Goal: Contribute content

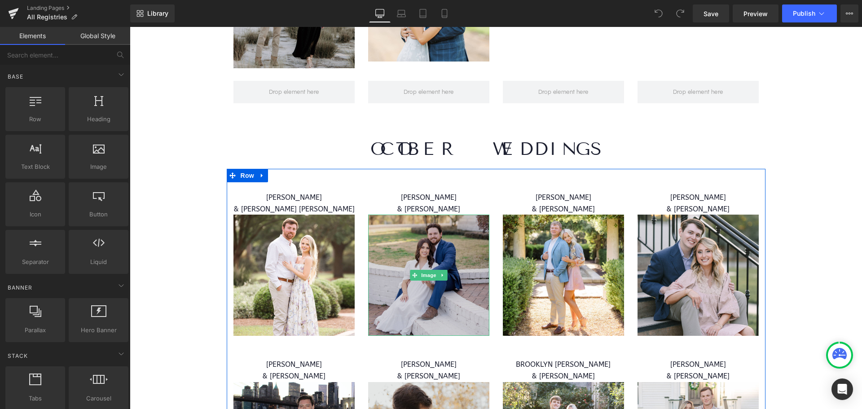
scroll to position [4447, 0]
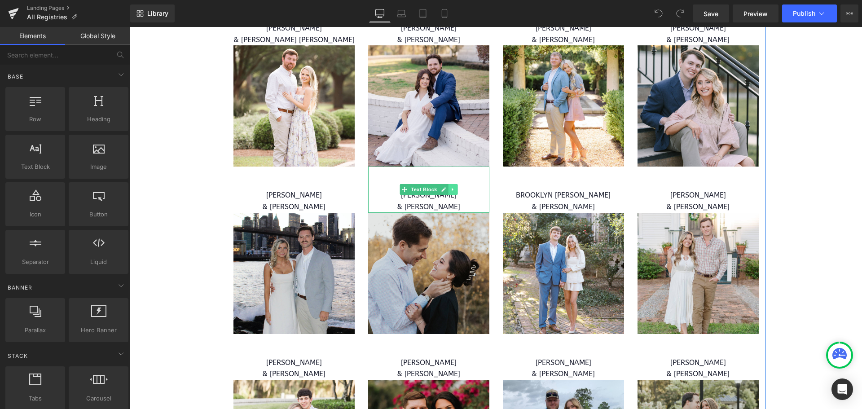
click at [452, 188] on icon at bounding box center [452, 189] width 1 height 3
click at [446, 187] on icon at bounding box center [448, 189] width 5 height 5
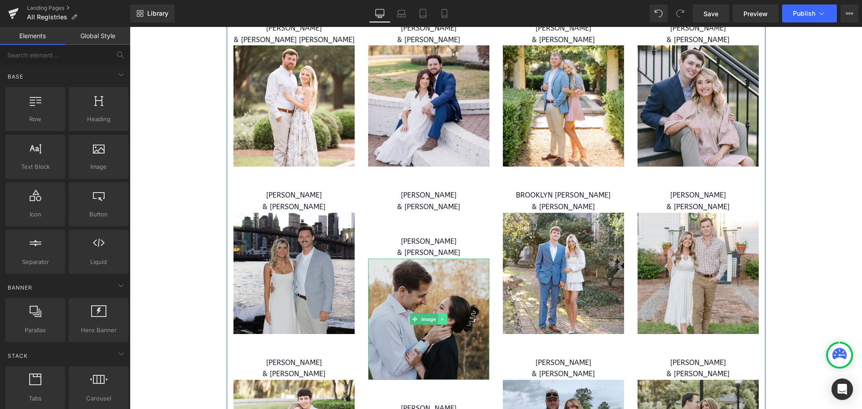
click at [438, 314] on link at bounding box center [442, 319] width 9 height 11
click at [436, 317] on icon at bounding box center [438, 319] width 5 height 5
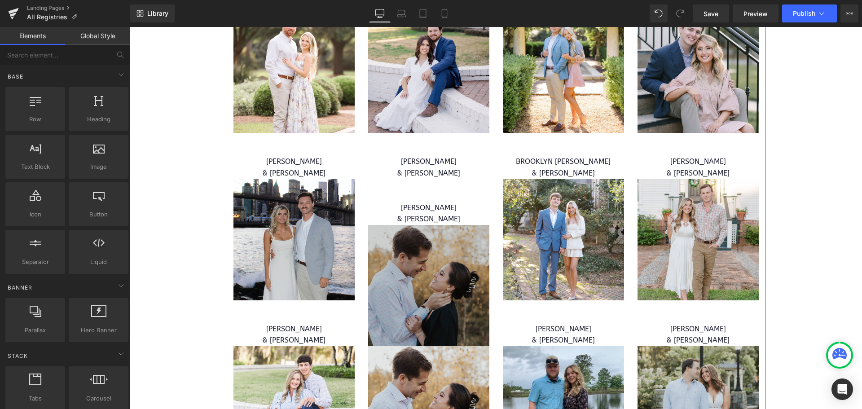
scroll to position [4480, 0]
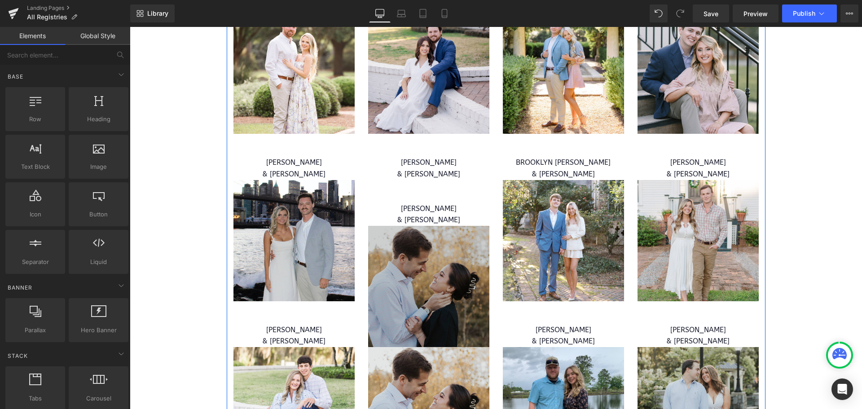
click at [414, 230] on img at bounding box center [428, 286] width 121 height 121
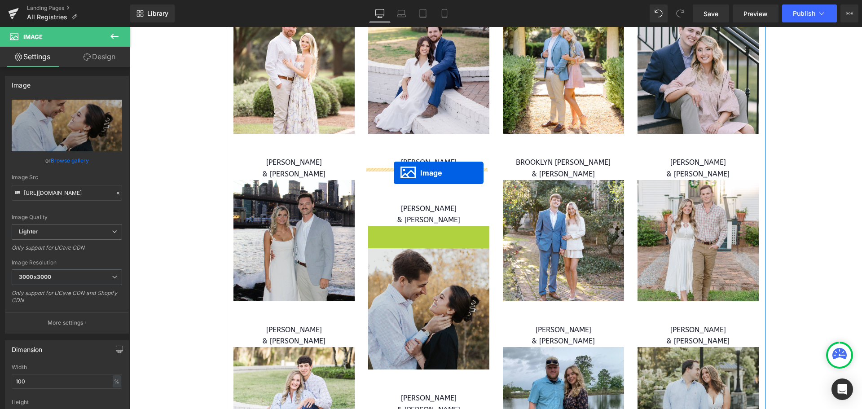
drag, startPoint x: 398, startPoint y: 273, endPoint x: 394, endPoint y: 173, distance: 100.2
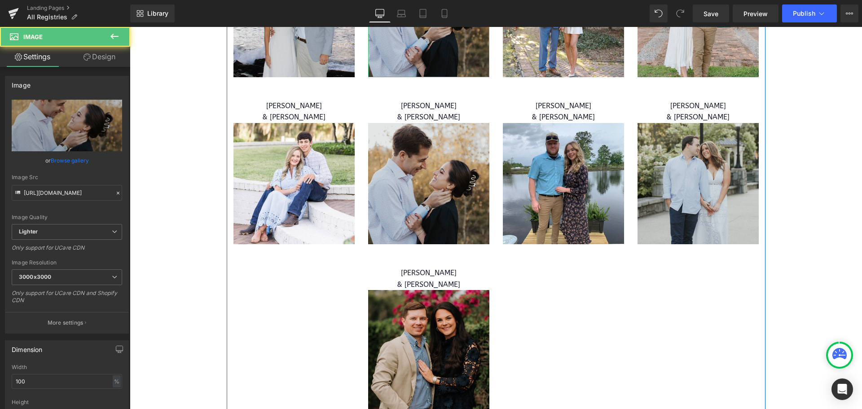
scroll to position [4704, 0]
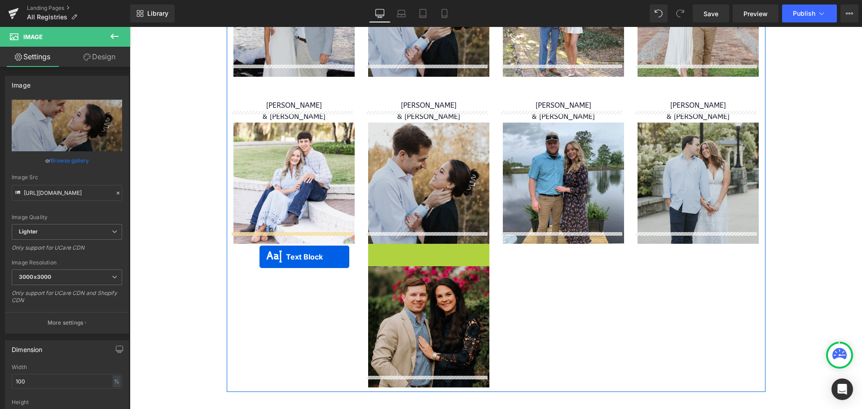
drag, startPoint x: 401, startPoint y: 258, endPoint x: 260, endPoint y: 257, distance: 141.0
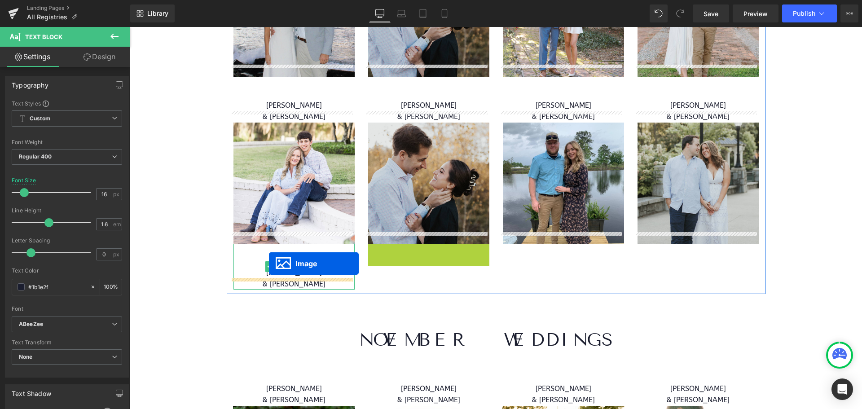
drag, startPoint x: 415, startPoint y: 293, endPoint x: 269, endPoint y: 264, distance: 148.4
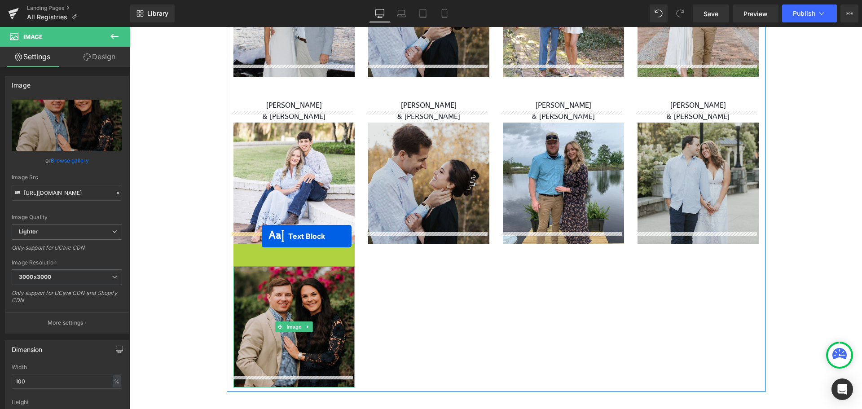
drag, startPoint x: 267, startPoint y: 255, endPoint x: 262, endPoint y: 236, distance: 19.2
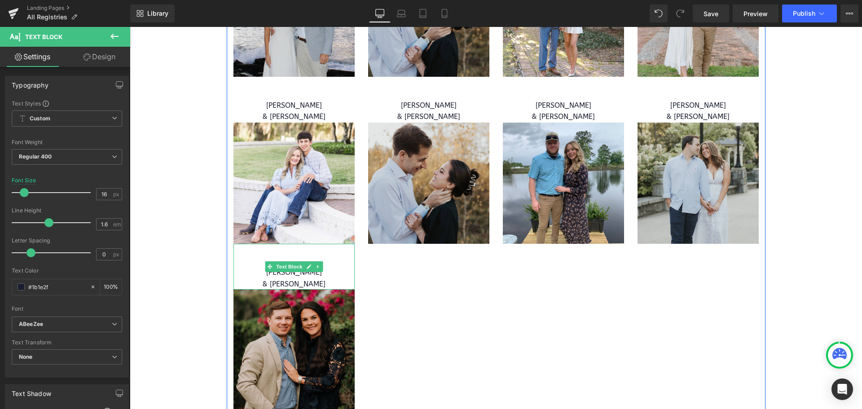
click at [452, 265] on div "[PERSON_NAME] & [PERSON_NAME] [PERSON_NAME] Text Block Image [PERSON_NAME] & [P…" at bounding box center [496, 79] width 539 height 674
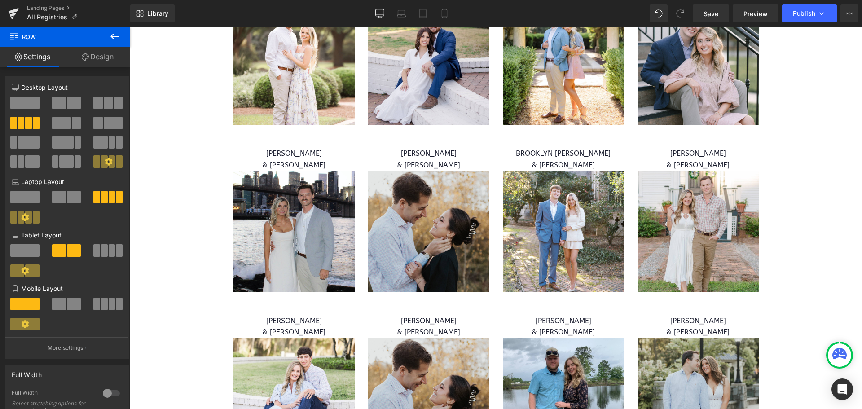
scroll to position [4435, 0]
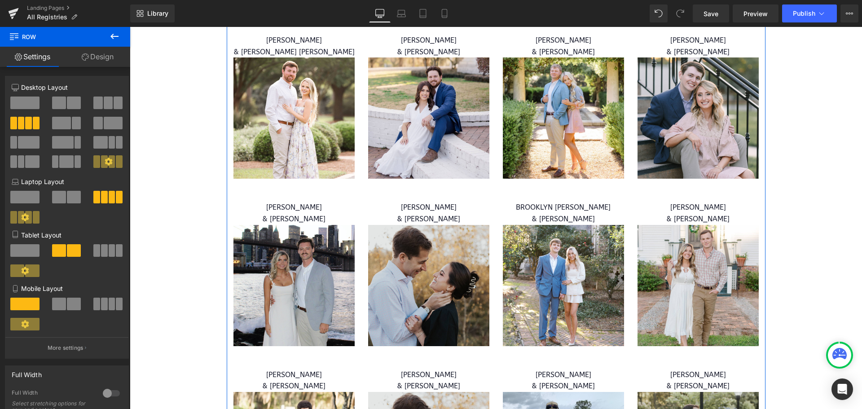
drag, startPoint x: 453, startPoint y: 205, endPoint x: 468, endPoint y: 197, distance: 17.5
click at [453, 215] on span "& [PERSON_NAME]" at bounding box center [428, 219] width 63 height 9
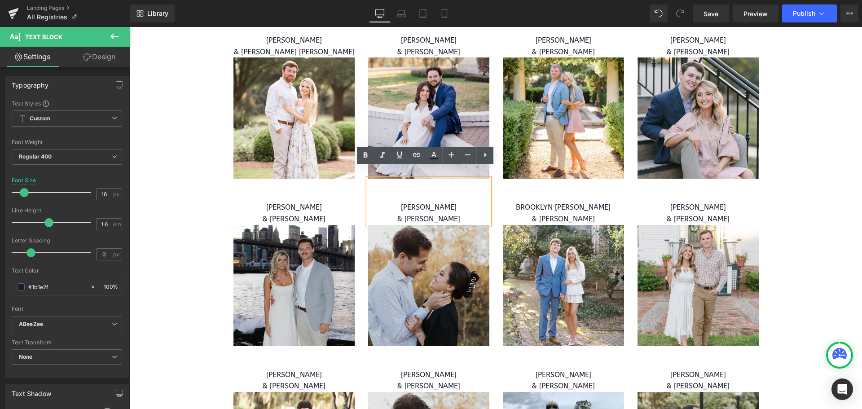
drag, startPoint x: 468, startPoint y: 197, endPoint x: 370, endPoint y: 199, distance: 98.4
click at [370, 202] on p "[PERSON_NAME]" at bounding box center [428, 208] width 121 height 12
drag, startPoint x: 439, startPoint y: 209, endPoint x: 399, endPoint y: 208, distance: 39.6
click at [399, 213] on p "& [PERSON_NAME]" at bounding box center [428, 219] width 121 height 12
drag, startPoint x: 468, startPoint y: 208, endPoint x: 430, endPoint y: 208, distance: 37.3
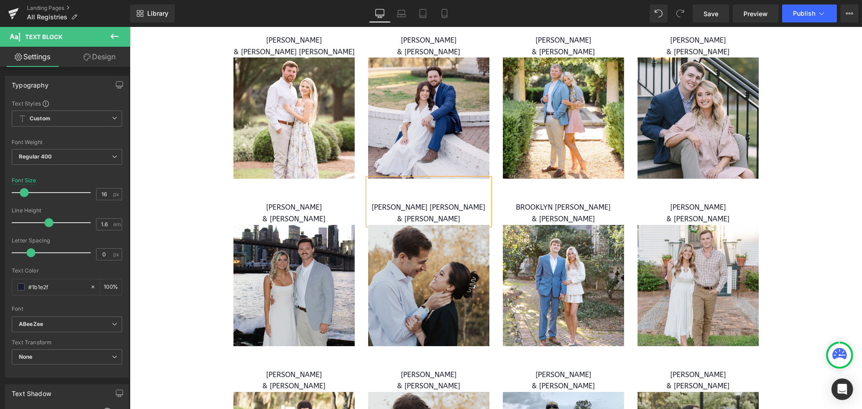
click at [430, 213] on p "& [PERSON_NAME]" at bounding box center [428, 219] width 121 height 12
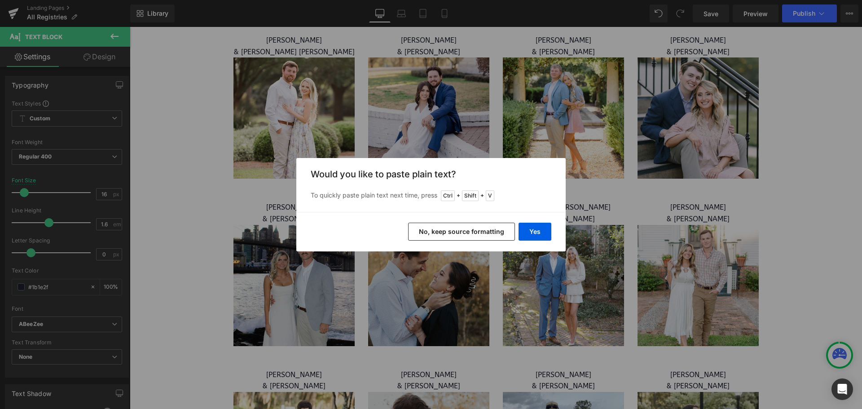
click at [471, 234] on button "No, keep source formatting" at bounding box center [461, 232] width 107 height 18
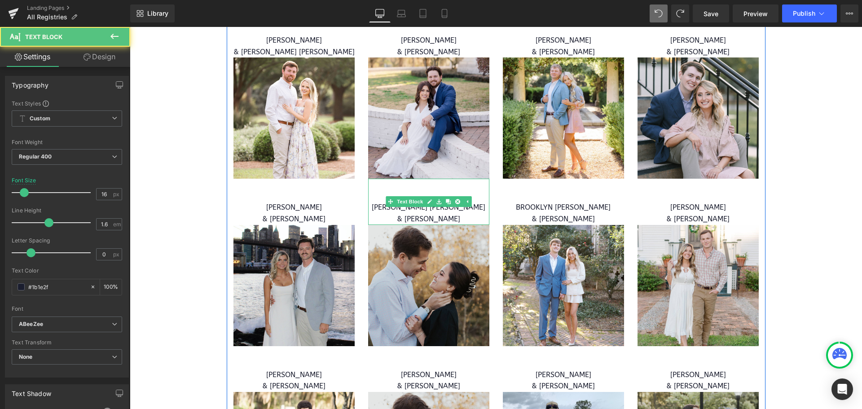
drag, startPoint x: 467, startPoint y: 207, endPoint x: 433, endPoint y: 206, distance: 34.1
click at [433, 213] on p "& [PERSON_NAME]" at bounding box center [428, 219] width 121 height 12
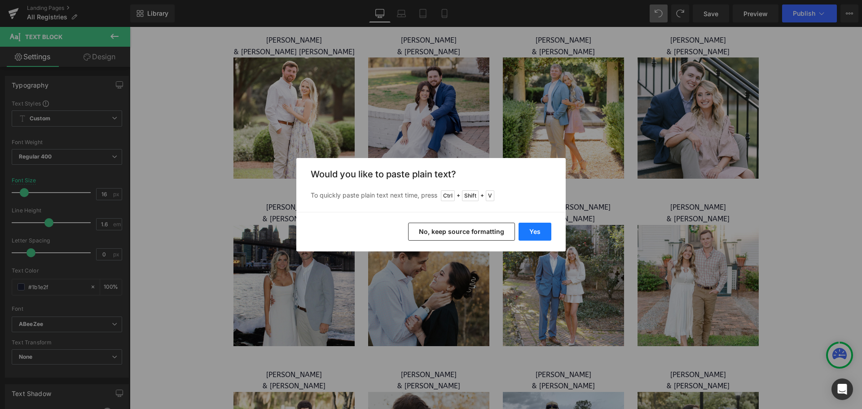
click at [535, 229] on button "Yes" at bounding box center [535, 232] width 33 height 18
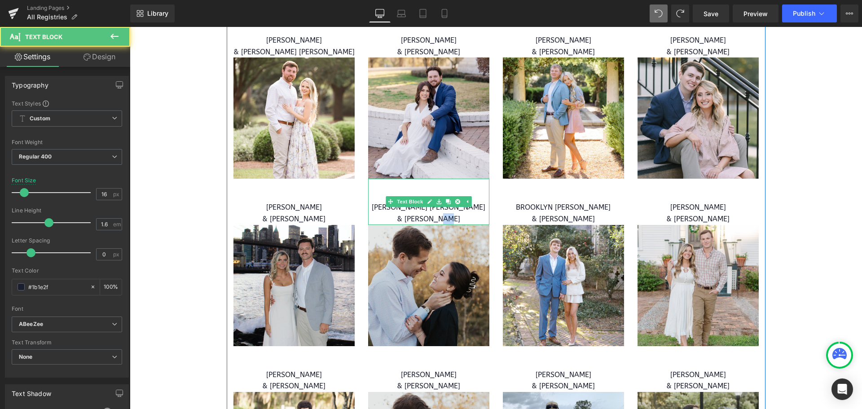
drag, startPoint x: 443, startPoint y: 206, endPoint x: 437, endPoint y: 207, distance: 6.4
click at [437, 215] on span "& [PERSON_NAME]" at bounding box center [428, 219] width 63 height 9
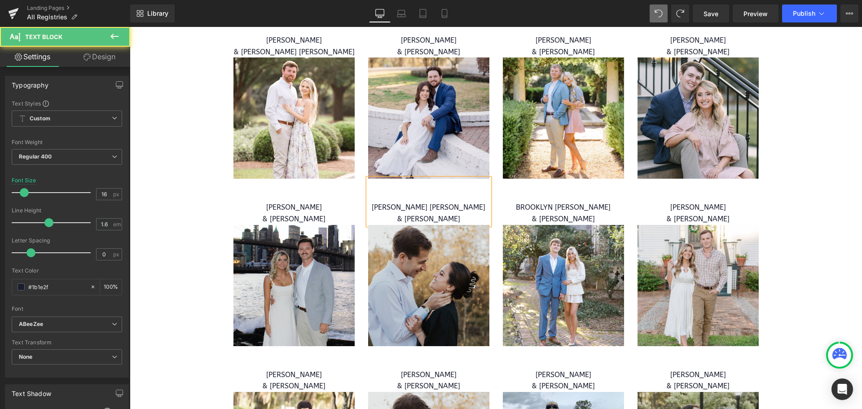
drag, startPoint x: 464, startPoint y: 208, endPoint x: 446, endPoint y: 208, distance: 18.4
click at [446, 213] on p "& [PERSON_NAME]" at bounding box center [428, 219] width 121 height 12
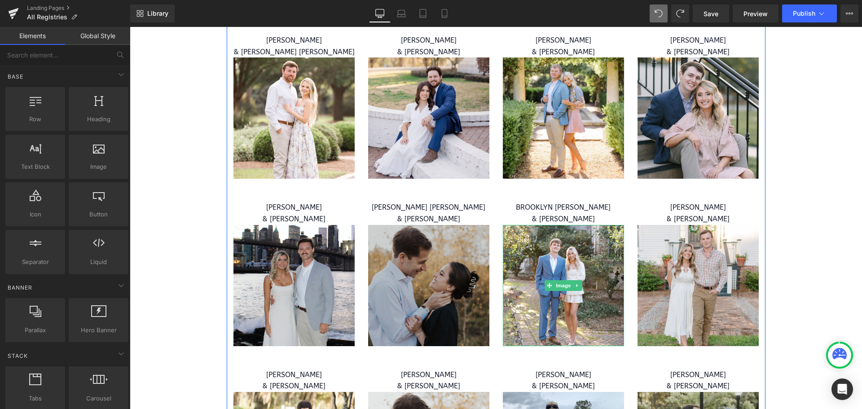
click at [471, 263] on img at bounding box center [428, 285] width 121 height 121
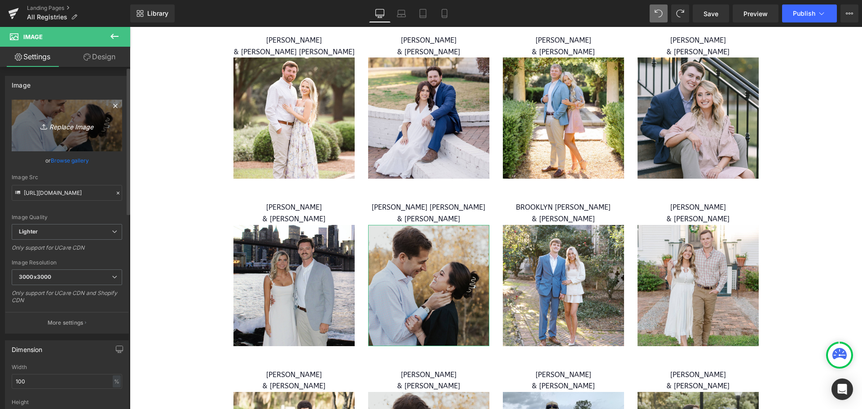
click at [108, 132] on link "Replace Image" at bounding box center [67, 126] width 110 height 52
type input "C:\fakepath\WEB RESIZE - 2025-08-20T152600.581.png"
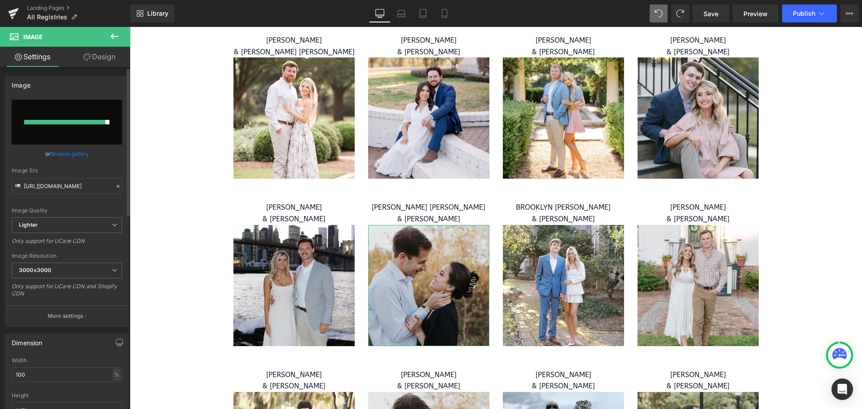
click at [80, 129] on input "file" at bounding box center [67, 122] width 110 height 45
click at [61, 151] on link "Browse gallery" at bounding box center [70, 154] width 38 height 16
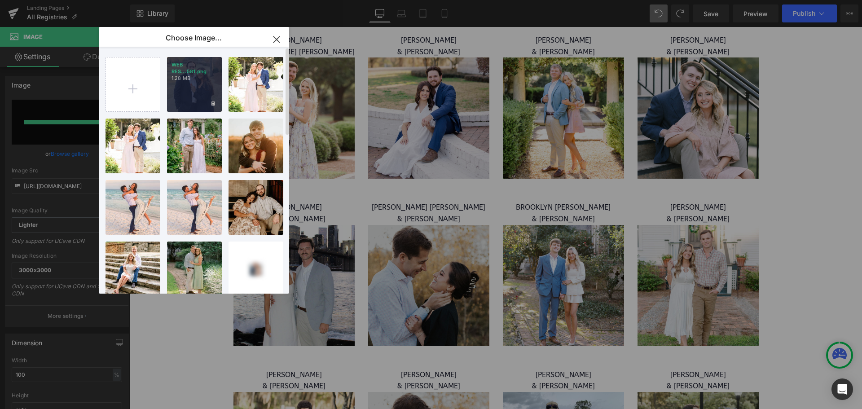
click at [190, 73] on p "WEB RES...581.png" at bounding box center [195, 68] width 46 height 13
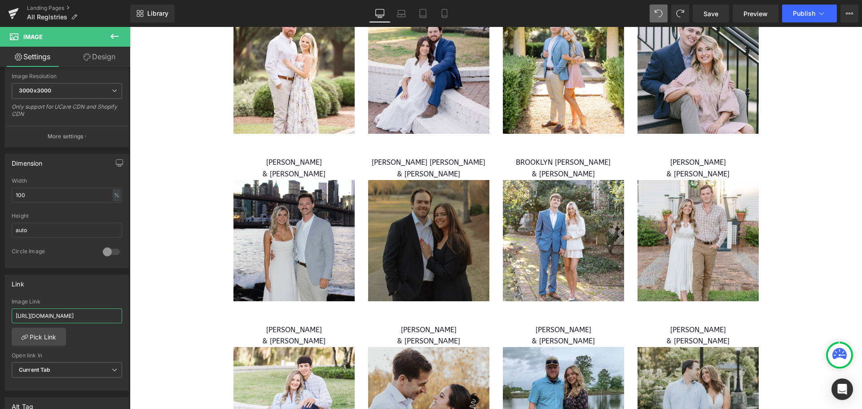
scroll to position [0, 340]
drag, startPoint x: 146, startPoint y: 341, endPoint x: 196, endPoint y: 314, distance: 56.9
paste input "[URL][DOMAIN_NAME]"
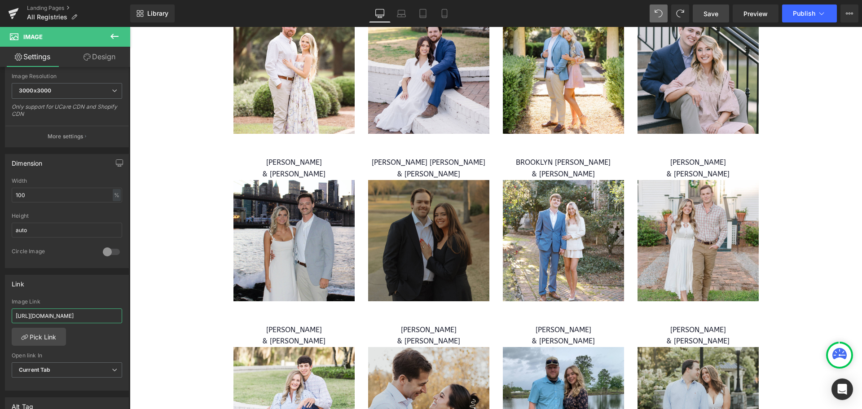
type input "[URL][DOMAIN_NAME]"
click at [715, 18] on span "Save" at bounding box center [711, 13] width 15 height 9
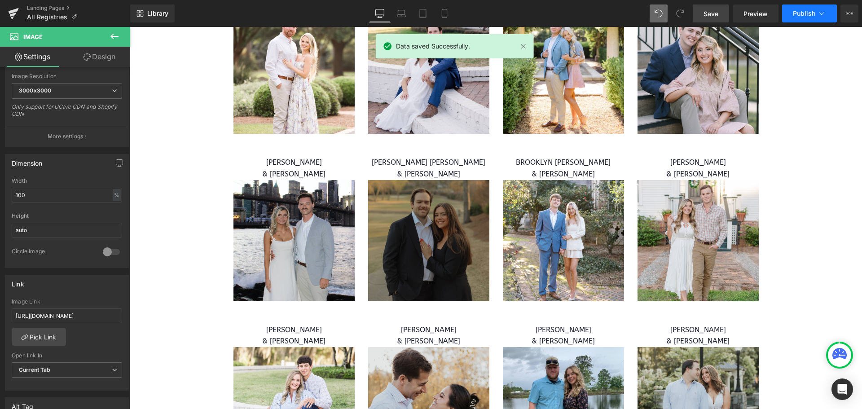
click at [798, 19] on button "Publish" at bounding box center [809, 13] width 55 height 18
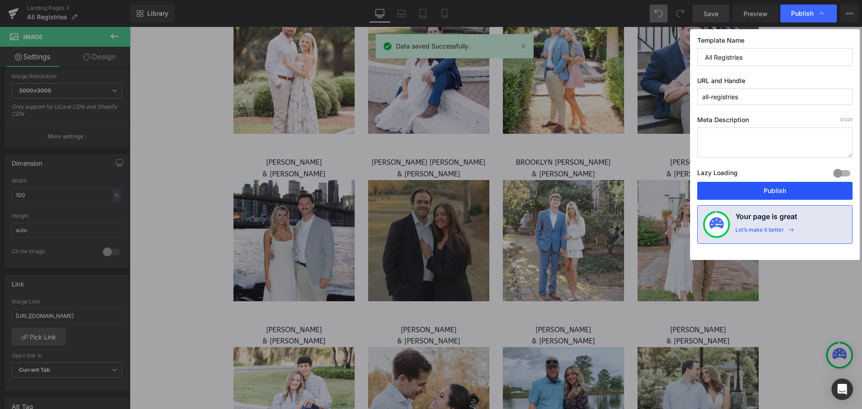
click at [780, 193] on button "Publish" at bounding box center [775, 191] width 155 height 18
